Goal: Download file/media

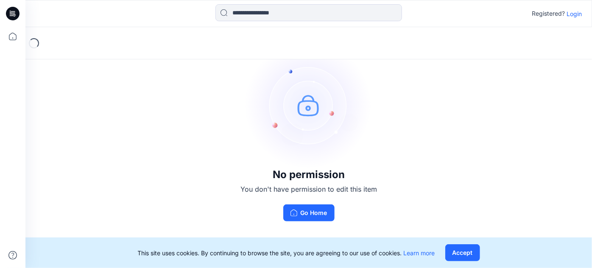
click at [576, 11] on p "Login" at bounding box center [574, 13] width 15 height 9
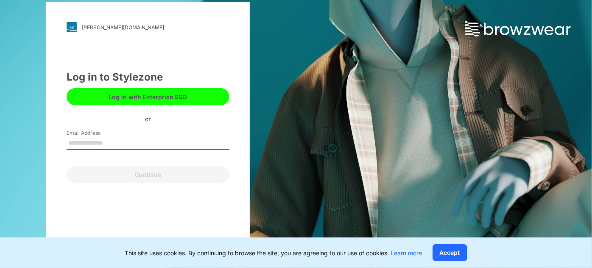
type input "**********"
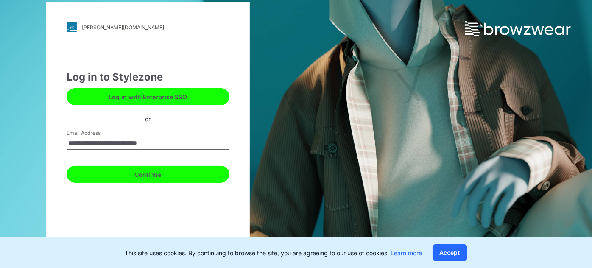
click at [159, 177] on button "Continue" at bounding box center [148, 174] width 163 height 17
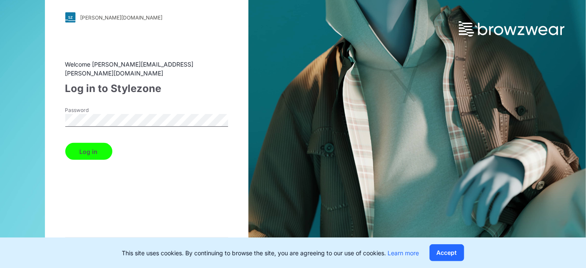
click at [65, 143] on button "Log in" at bounding box center [88, 151] width 47 height 17
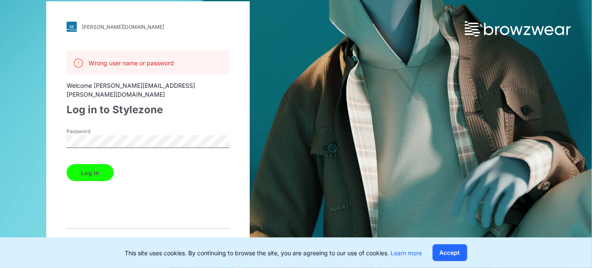
click at [83, 166] on button "Log in" at bounding box center [90, 172] width 47 height 17
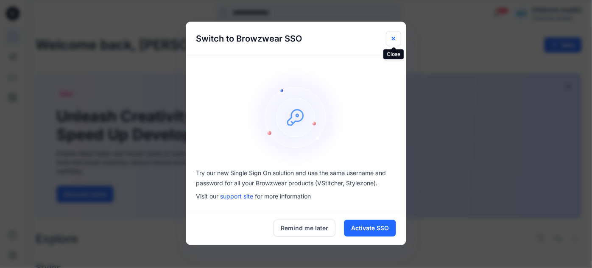
click at [391, 40] on icon "Close" at bounding box center [393, 38] width 7 height 7
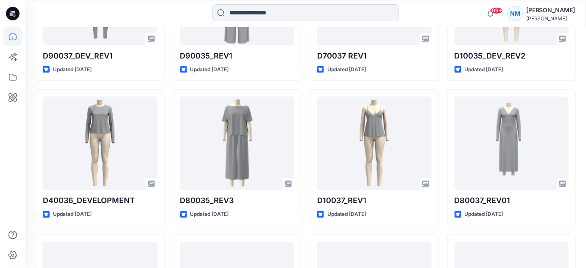
scroll to position [339, 0]
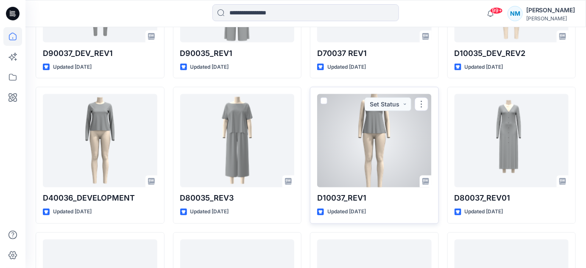
click at [369, 148] on div at bounding box center [374, 140] width 115 height 93
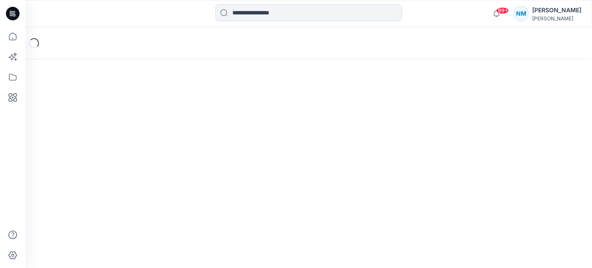
click at [369, 148] on div "Loading..." at bounding box center [308, 147] width 567 height 241
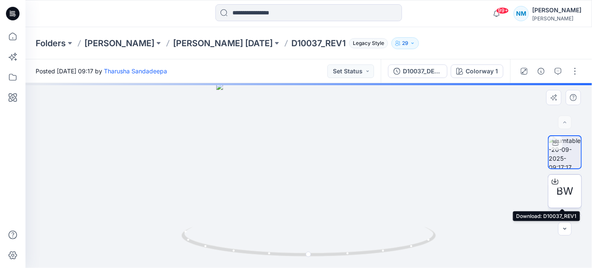
click at [554, 181] on icon at bounding box center [555, 180] width 3 height 4
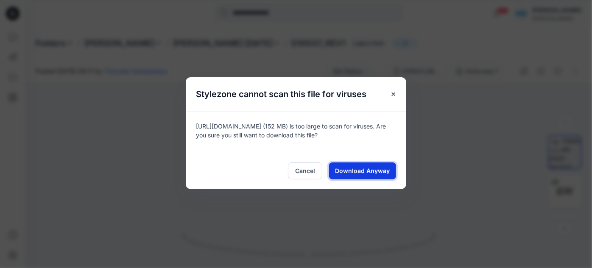
click at [365, 176] on button "Download Anyway" at bounding box center [362, 170] width 67 height 17
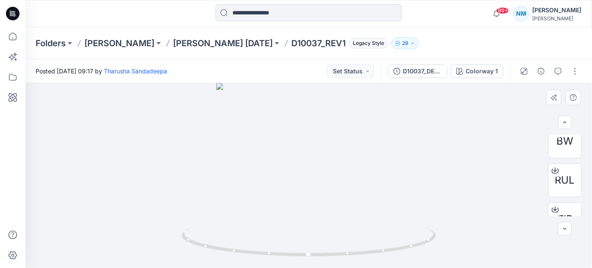
scroll to position [62, 0]
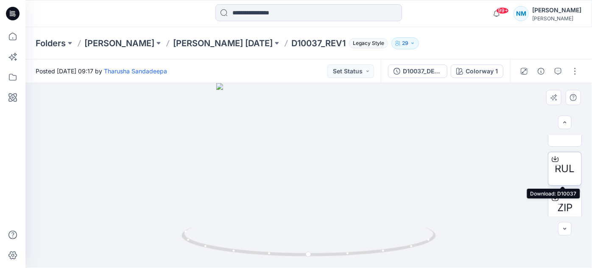
click at [554, 158] on icon at bounding box center [555, 159] width 7 height 7
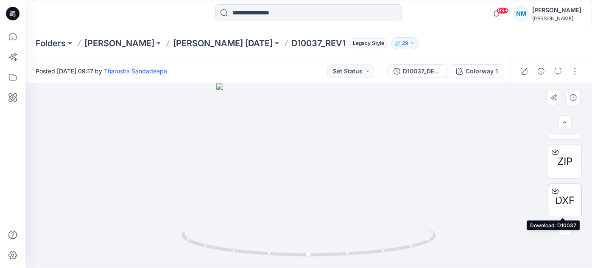
click at [552, 189] on icon at bounding box center [555, 190] width 7 height 7
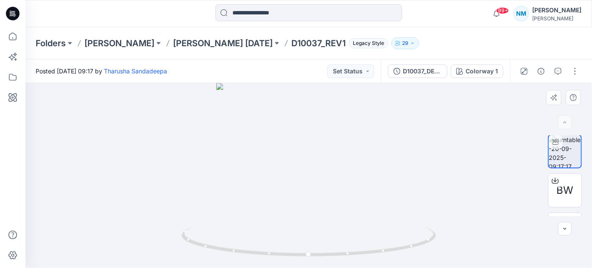
scroll to position [0, 0]
click at [554, 179] on icon at bounding box center [555, 181] width 7 height 7
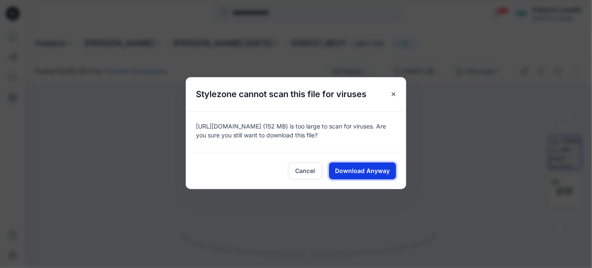
click at [378, 165] on button "Download Anyway" at bounding box center [362, 170] width 67 height 17
